Goal: Information Seeking & Learning: Learn about a topic

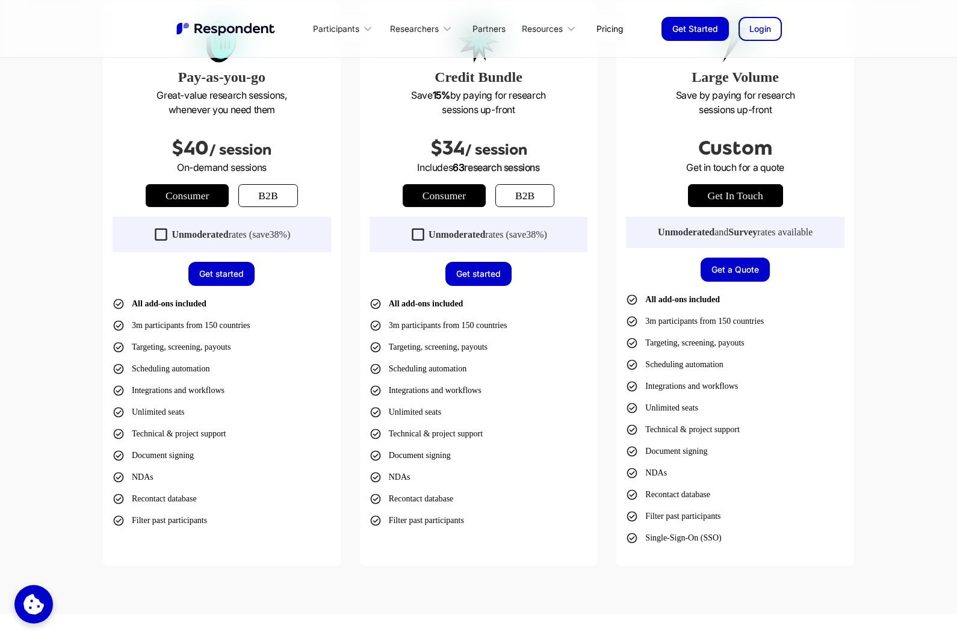
scroll to position [403, 0]
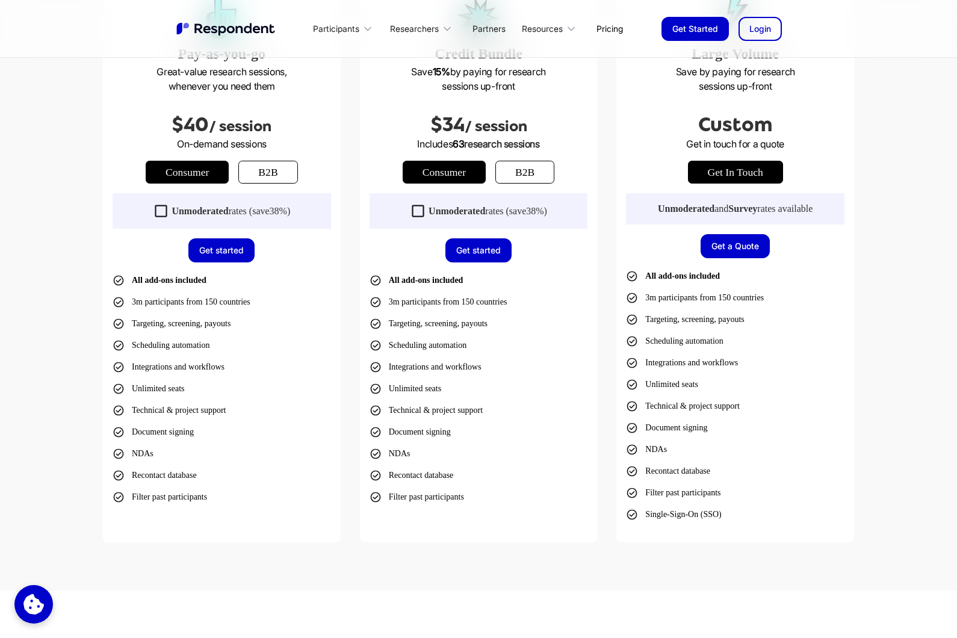
click at [415, 211] on icon at bounding box center [418, 211] width 16 height 16
click at [415, 211] on icon at bounding box center [418, 211] width 12 height 12
click at [181, 211] on strong "Unmoderated" at bounding box center [200, 211] width 57 height 10
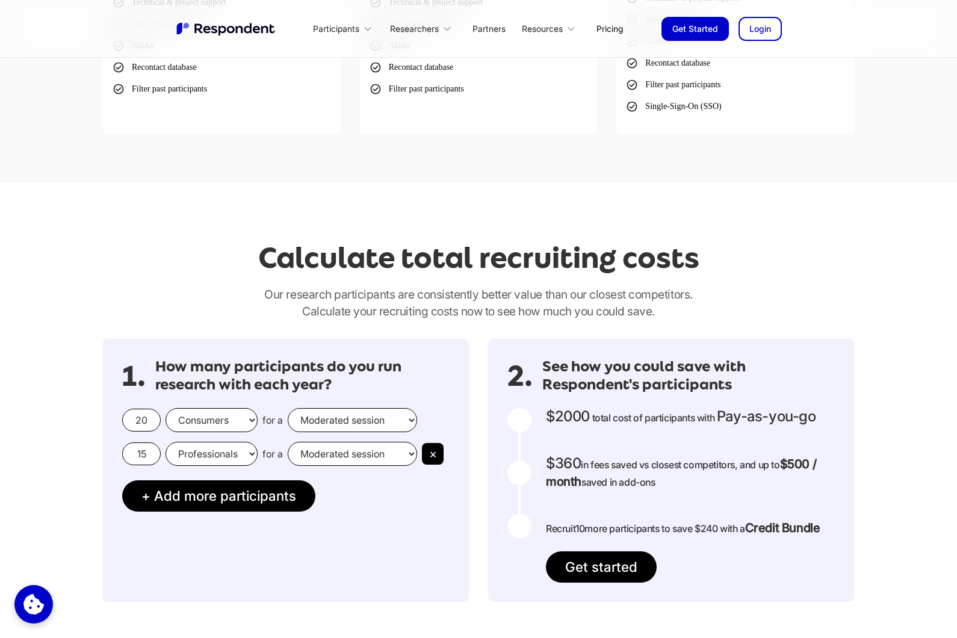
scroll to position [948, 0]
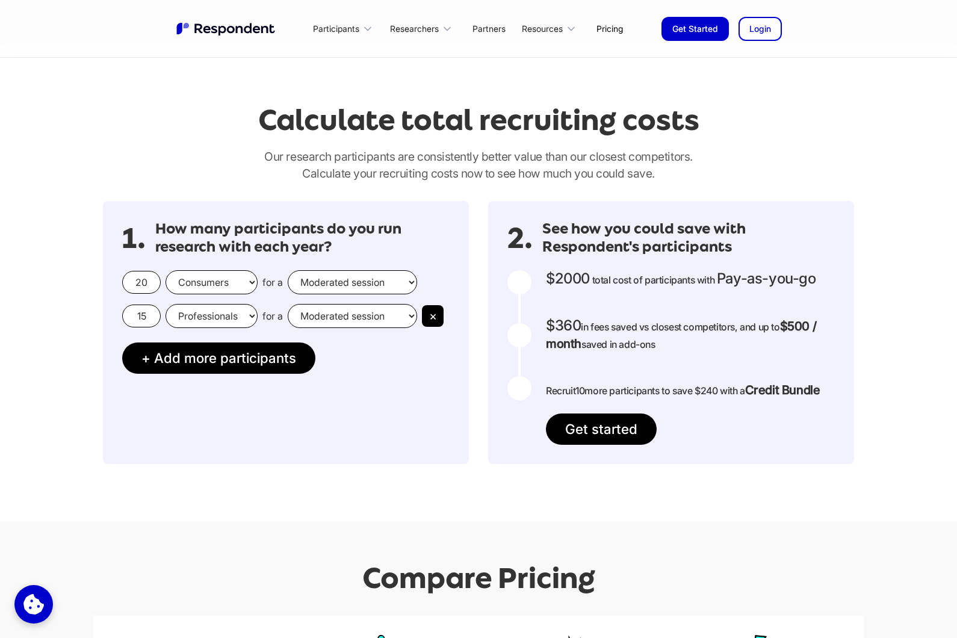
click at [150, 286] on input "20" at bounding box center [141, 282] width 39 height 23
drag, startPoint x: 150, startPoint y: 286, endPoint x: 123, endPoint y: 283, distance: 27.2
click at [123, 283] on input "20" at bounding box center [141, 282] width 39 height 23
type input "5"
click at [202, 280] on select "Consumers Professionals" at bounding box center [211, 282] width 92 height 24
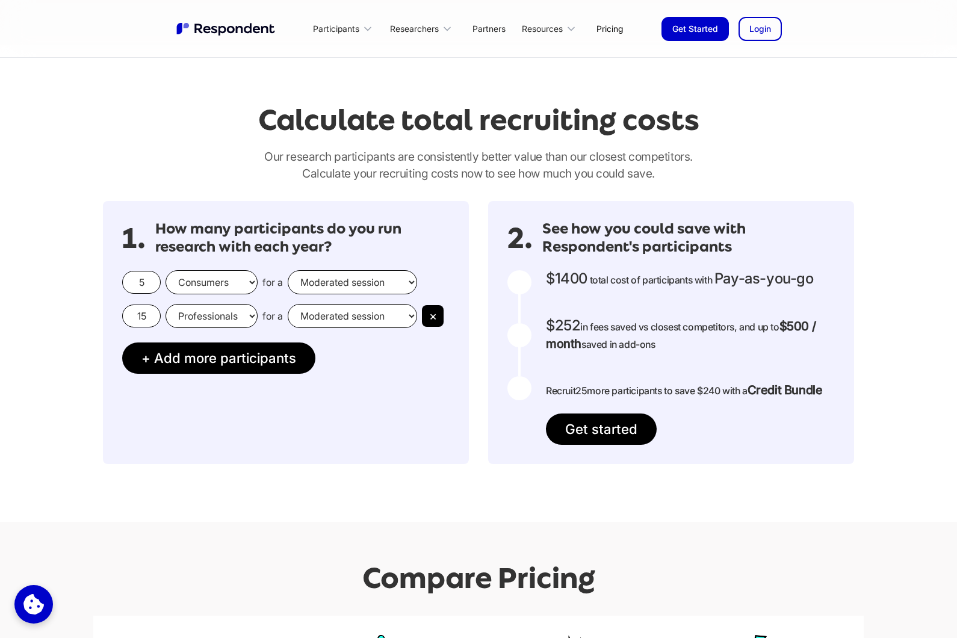
select select "professionals"
click at [165, 270] on select "Consumers Professionals" at bounding box center [211, 282] width 92 height 24
click at [332, 288] on select "Moderated session Unmoderated session" at bounding box center [352, 282] width 129 height 24
click at [288, 270] on select "Moderated session Unmoderated session" at bounding box center [352, 282] width 129 height 24
click at [433, 320] on button "×" at bounding box center [433, 316] width 22 height 22
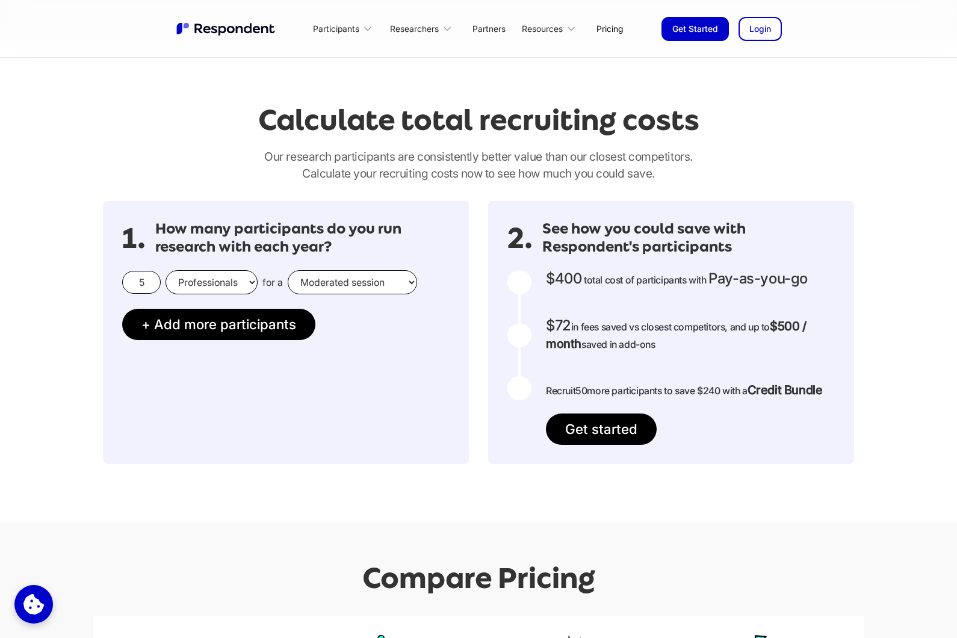
click at [318, 320] on div "1. How many participants do you run research with each year? 5 Consumers Profes…" at bounding box center [286, 332] width 366 height 263
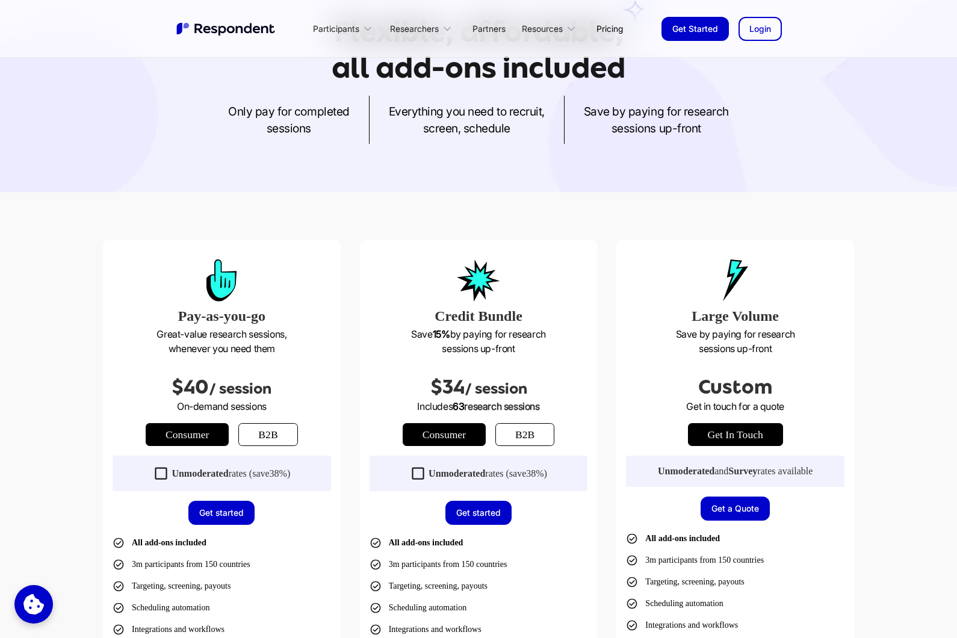
scroll to position [140, 0]
click at [531, 434] on link "b2b" at bounding box center [524, 435] width 59 height 23
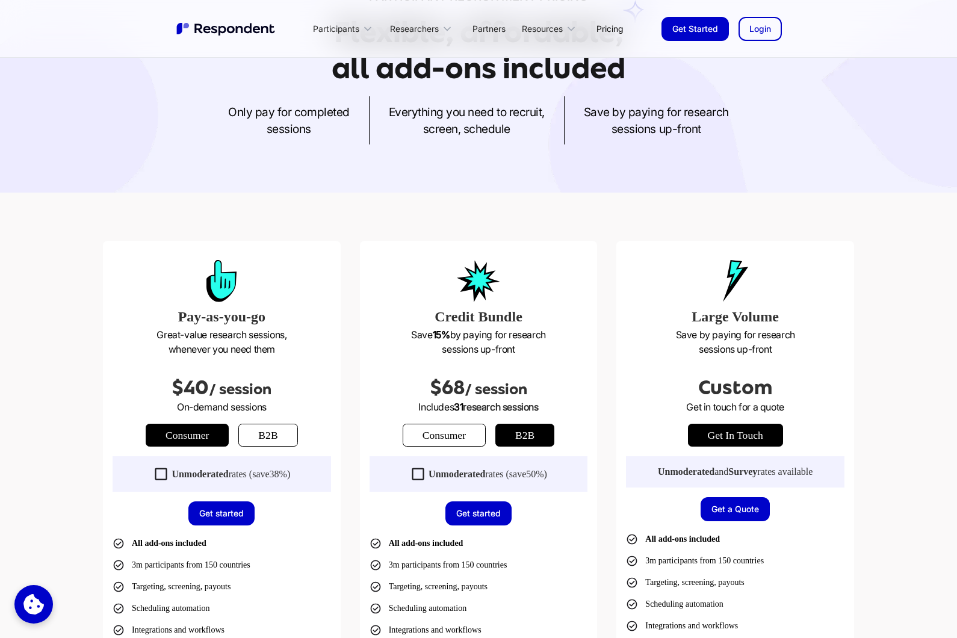
click at [450, 434] on link "Consumer" at bounding box center [444, 435] width 83 height 23
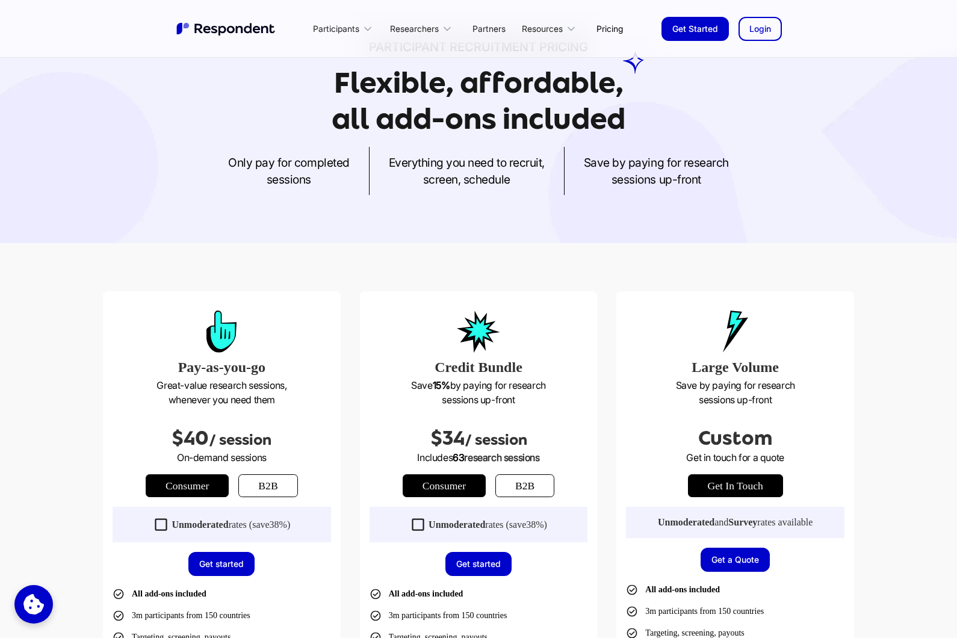
scroll to position [0, 0]
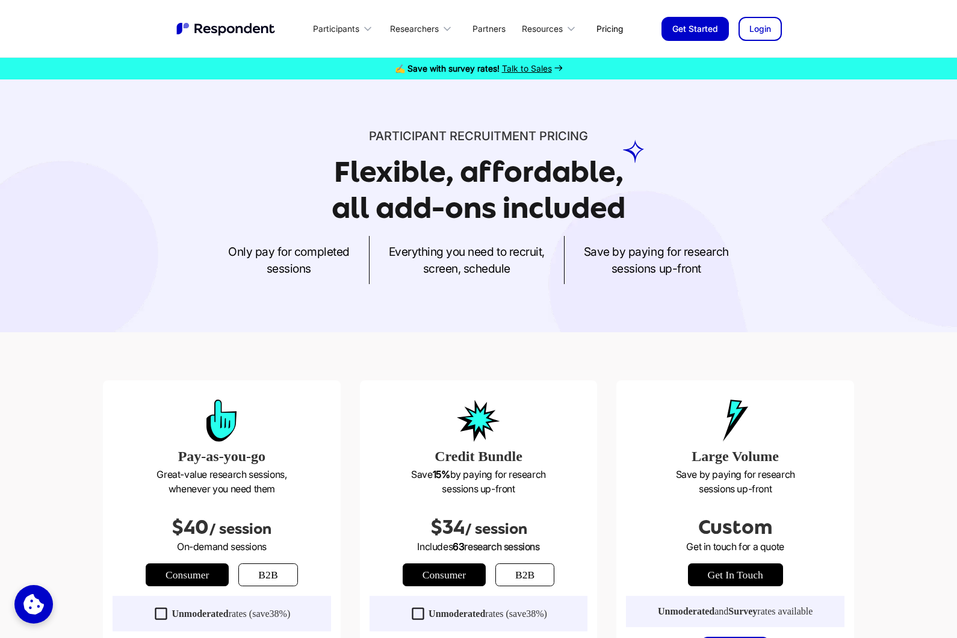
click at [703, 32] on link "Get Started" at bounding box center [694, 29] width 67 height 24
